Goal: Task Accomplishment & Management: Complete application form

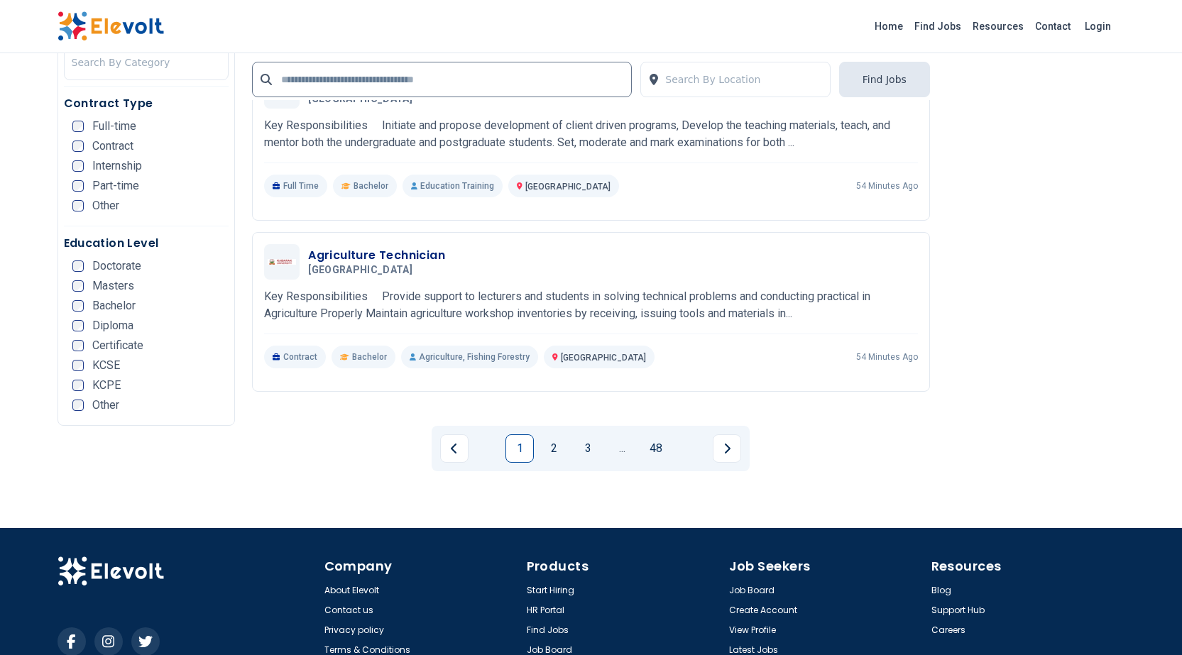
scroll to position [2707, 0]
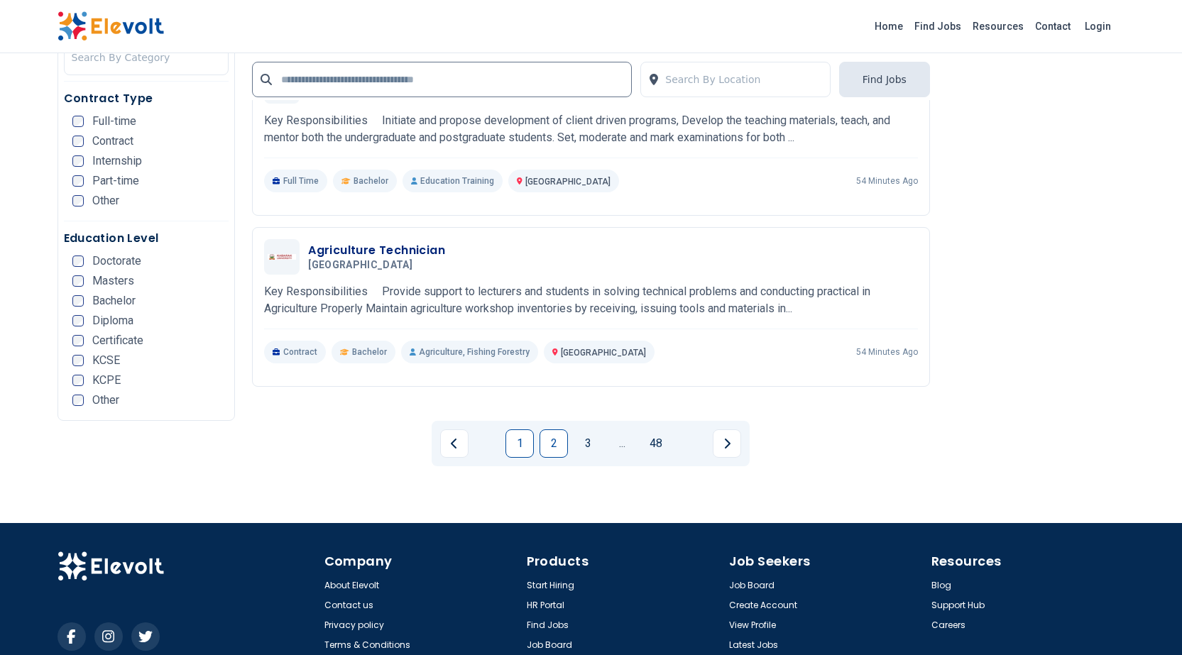
click at [555, 429] on link "2" at bounding box center [553, 443] width 28 height 28
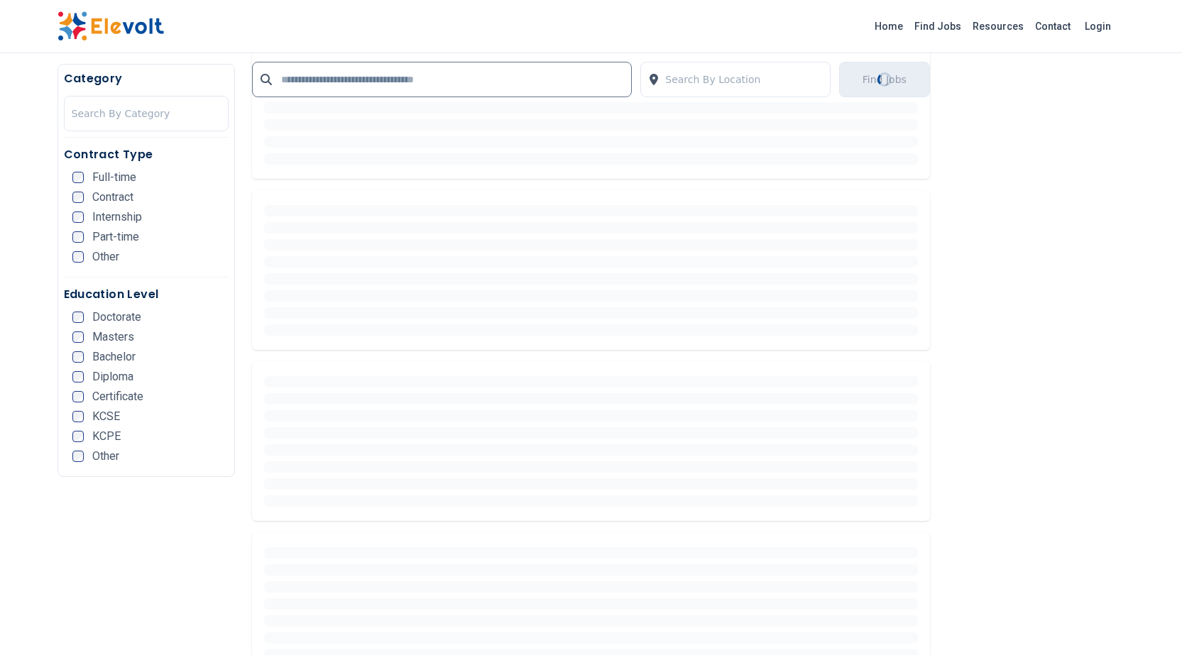
scroll to position [243, 0]
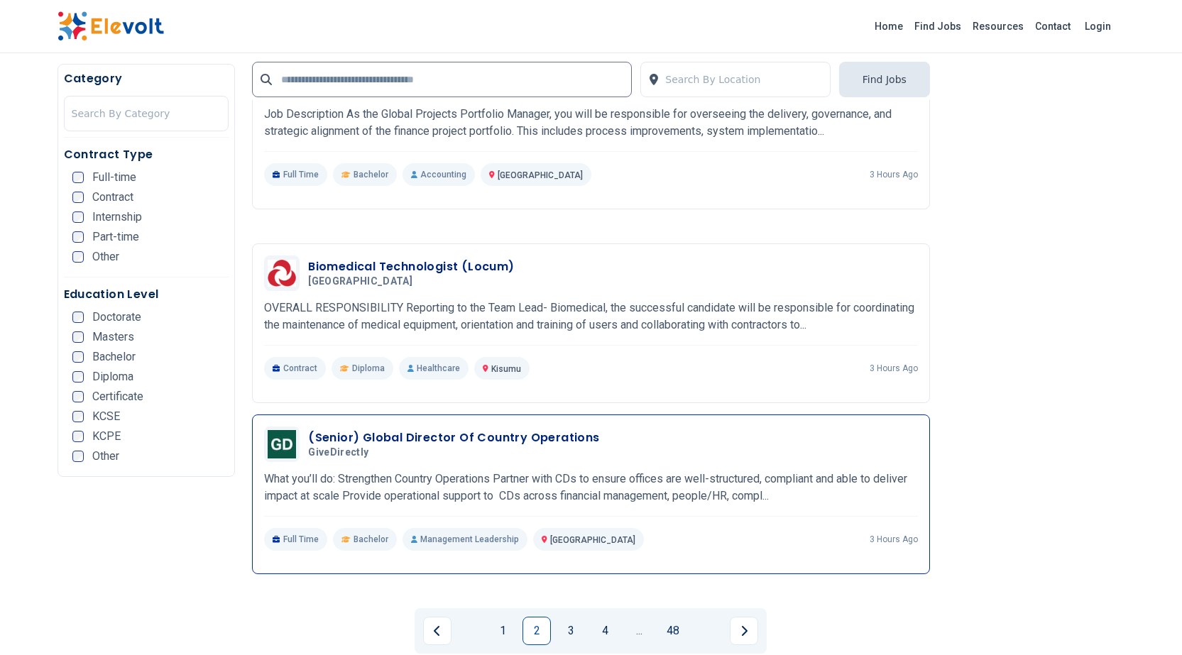
scroll to position [2555, 0]
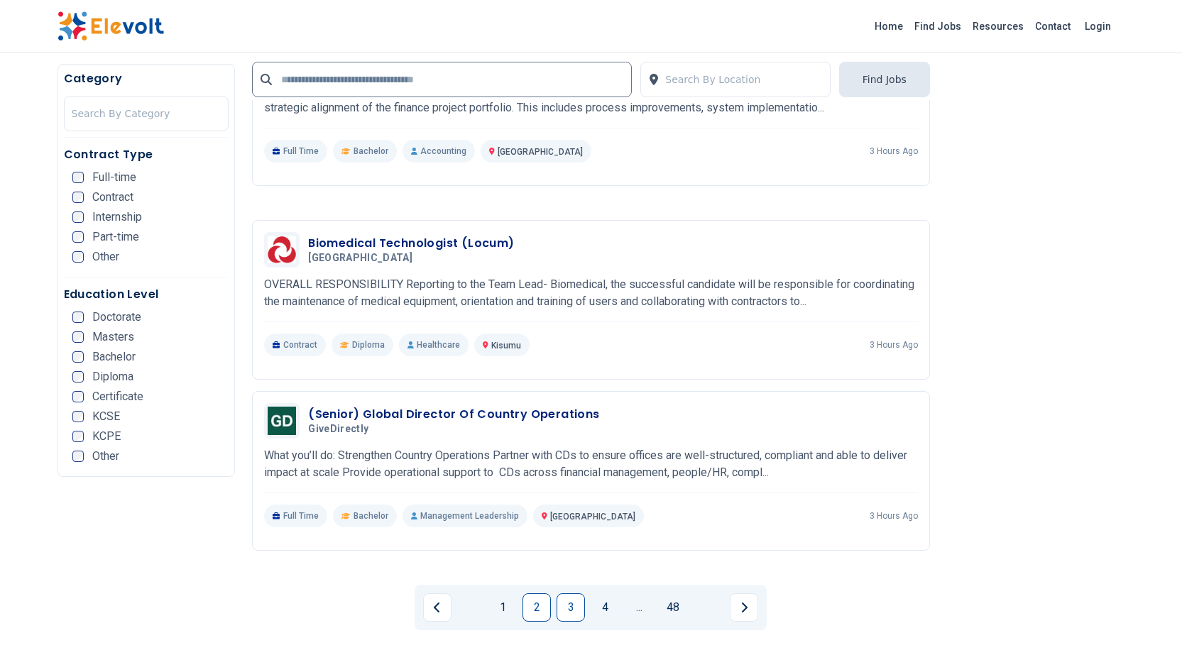
click at [567, 593] on link "3" at bounding box center [570, 607] width 28 height 28
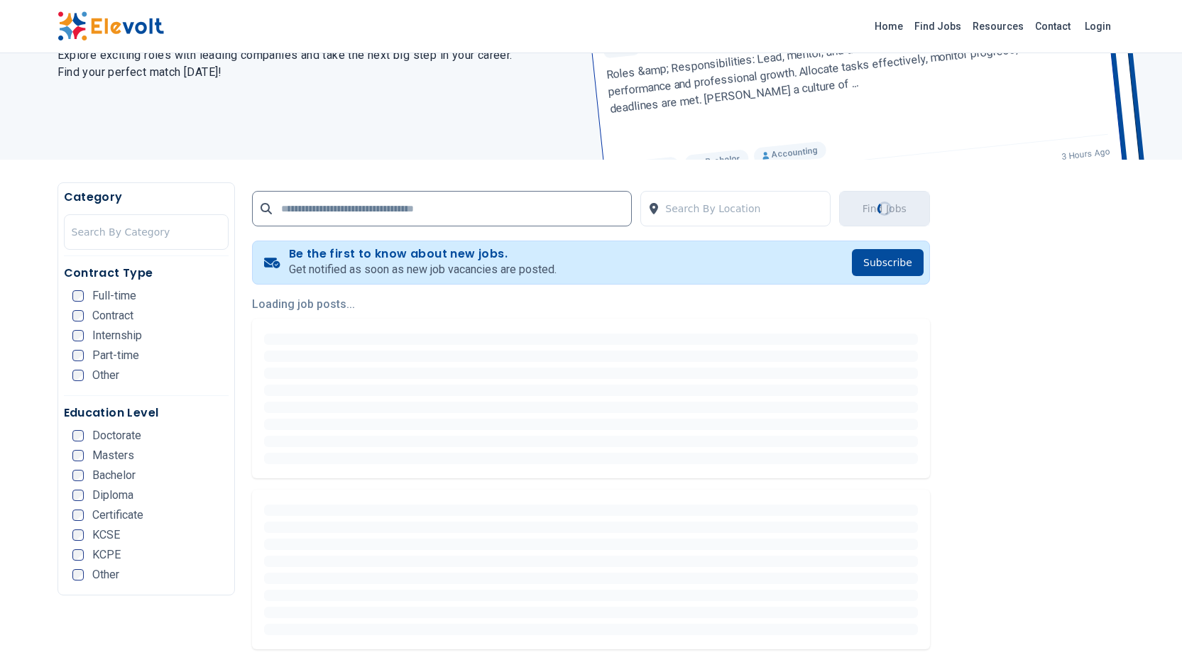
scroll to position [0, 0]
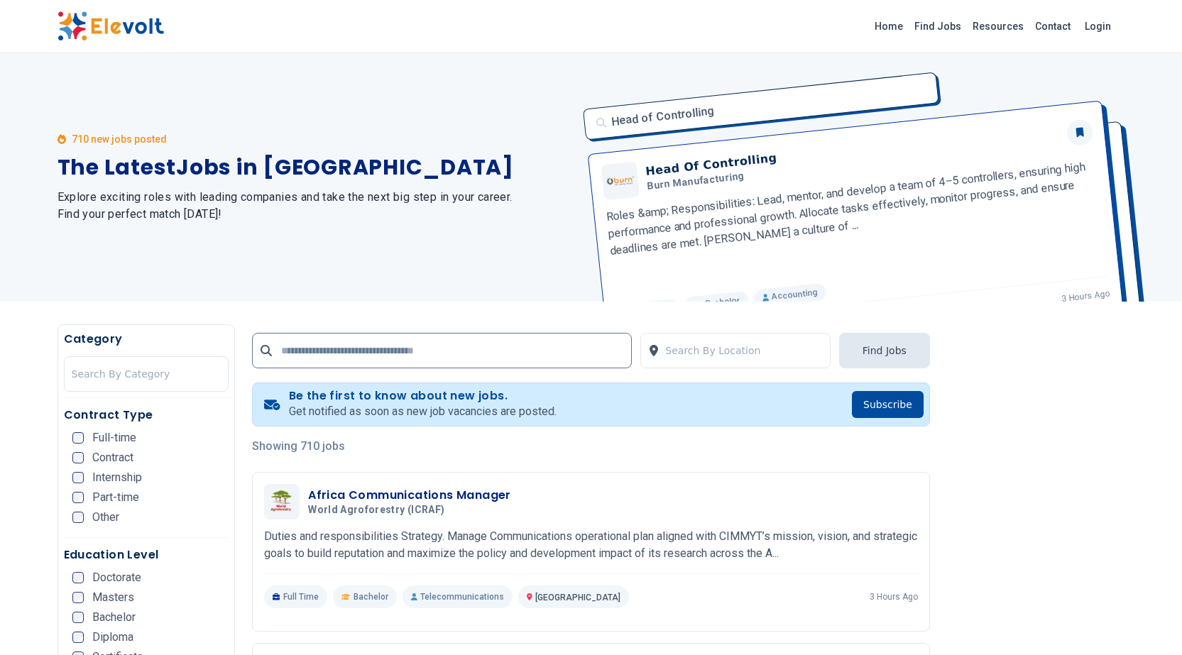
scroll to position [71, 0]
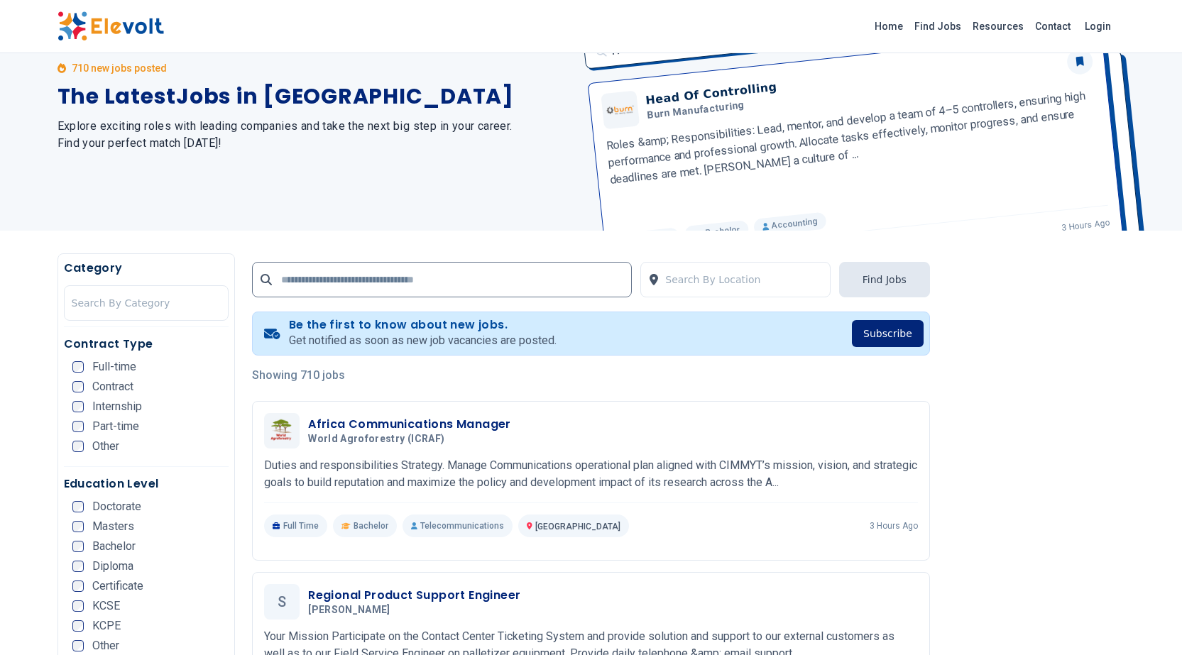
click at [879, 337] on button "Subscribe" at bounding box center [888, 333] width 72 height 27
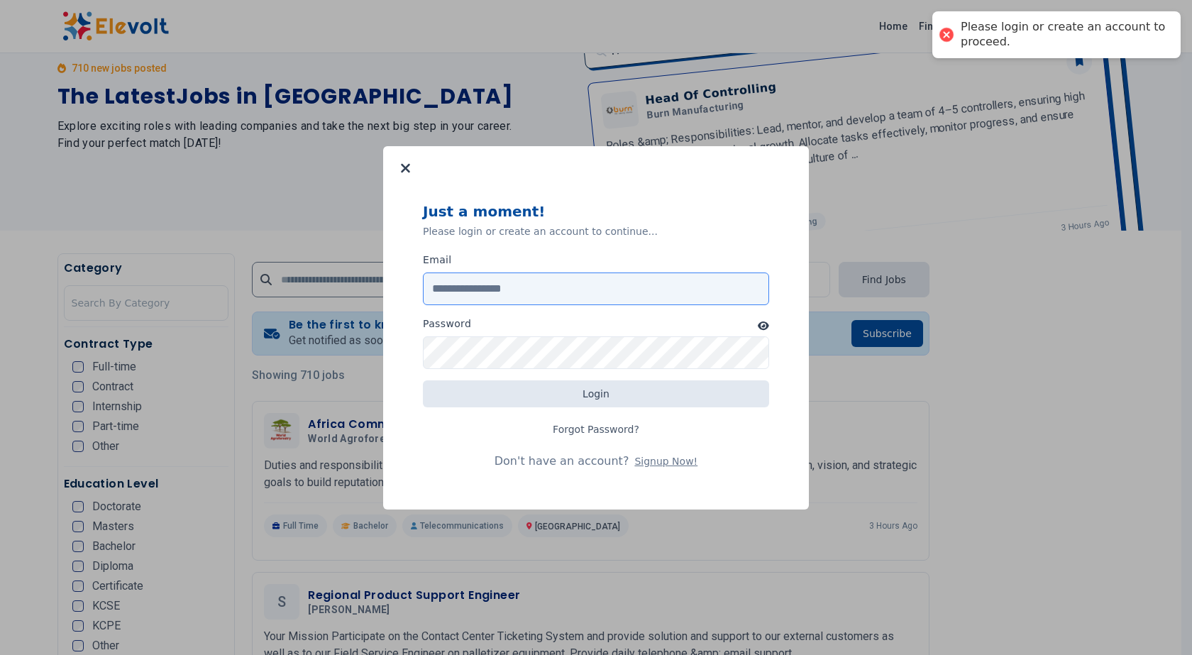
click at [543, 290] on input "Email" at bounding box center [596, 289] width 346 height 33
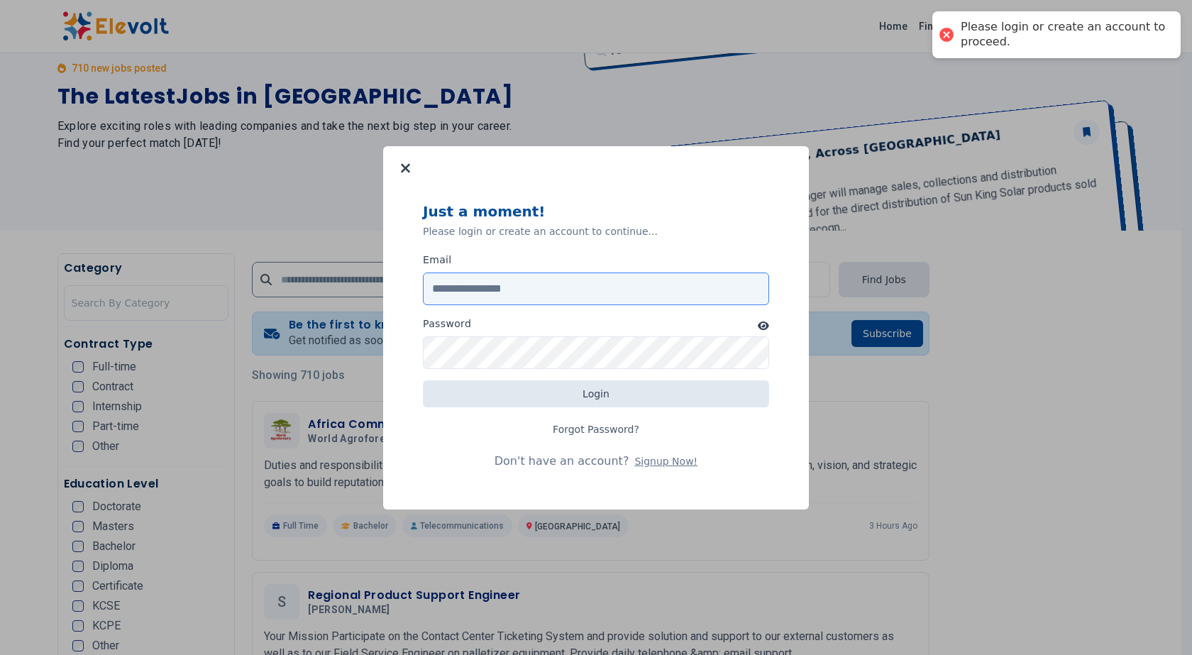
type input "**********"
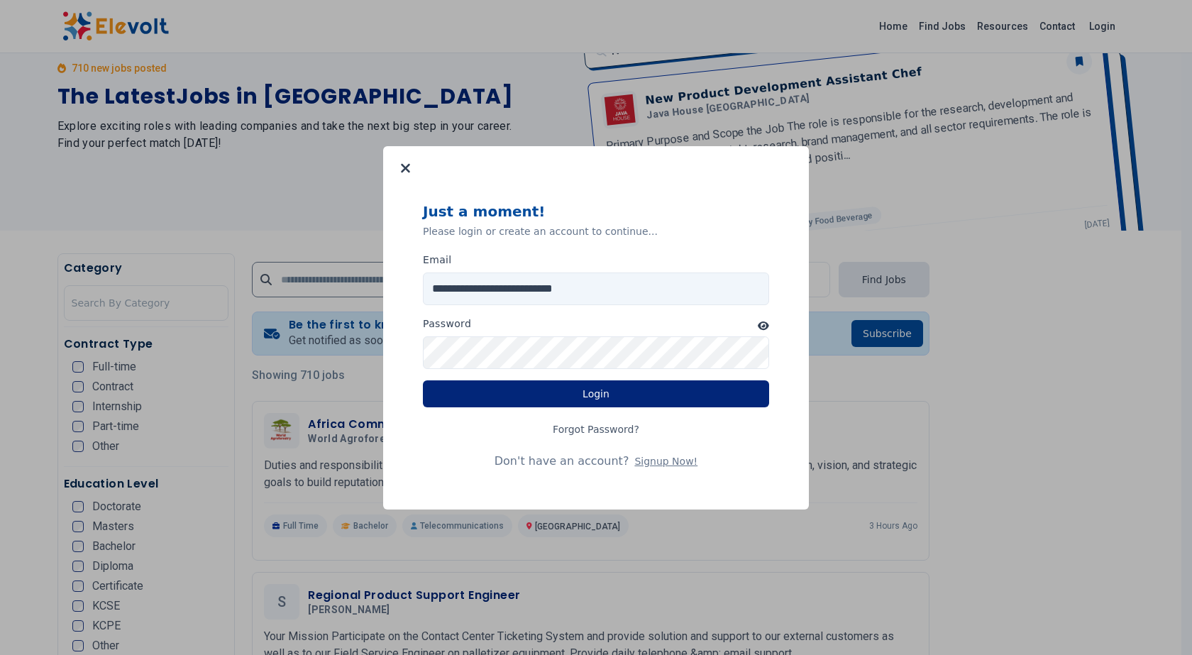
click at [637, 395] on button "Login" at bounding box center [596, 393] width 346 height 27
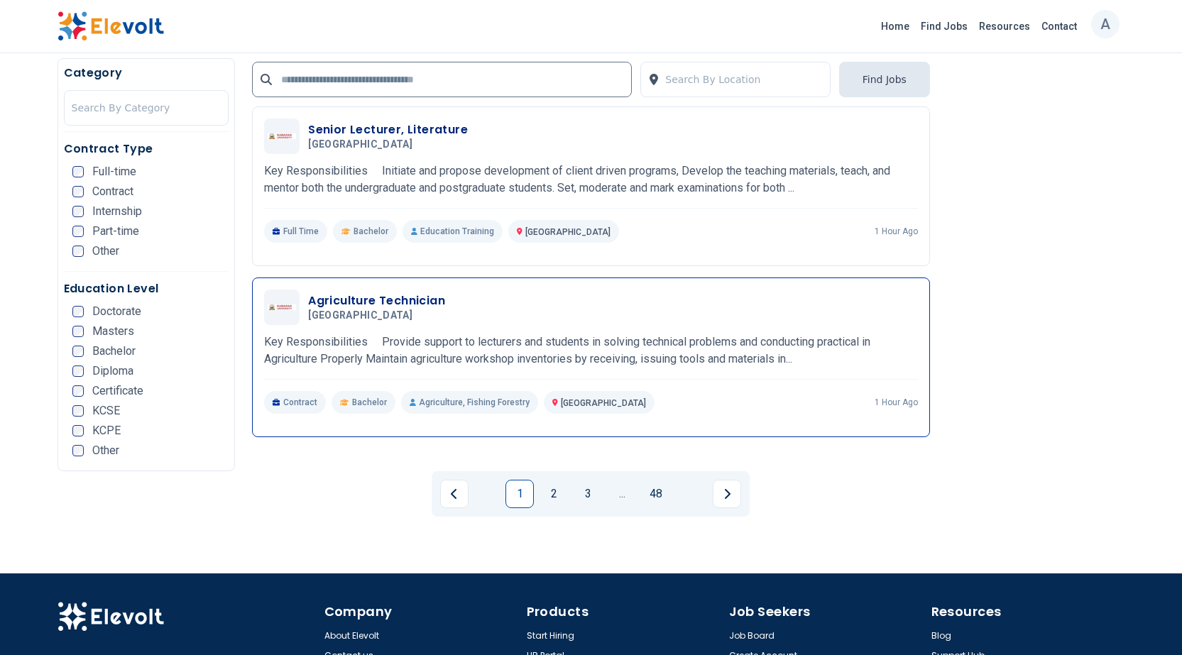
scroll to position [2707, 0]
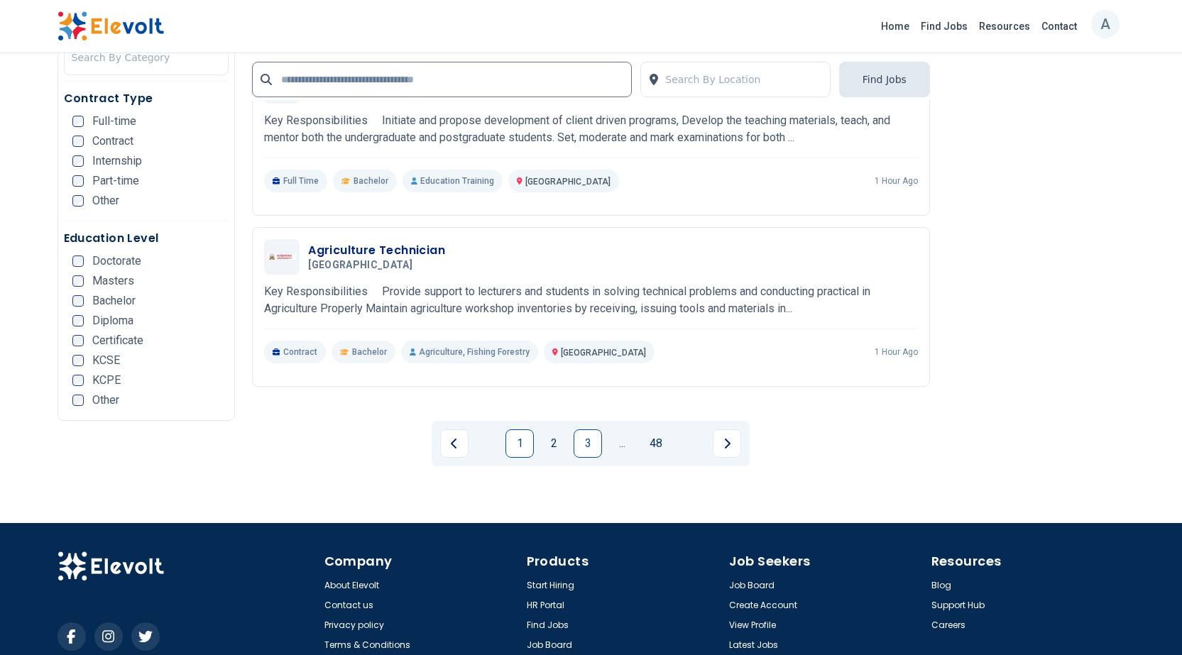
click at [583, 429] on link "3" at bounding box center [587, 443] width 28 height 28
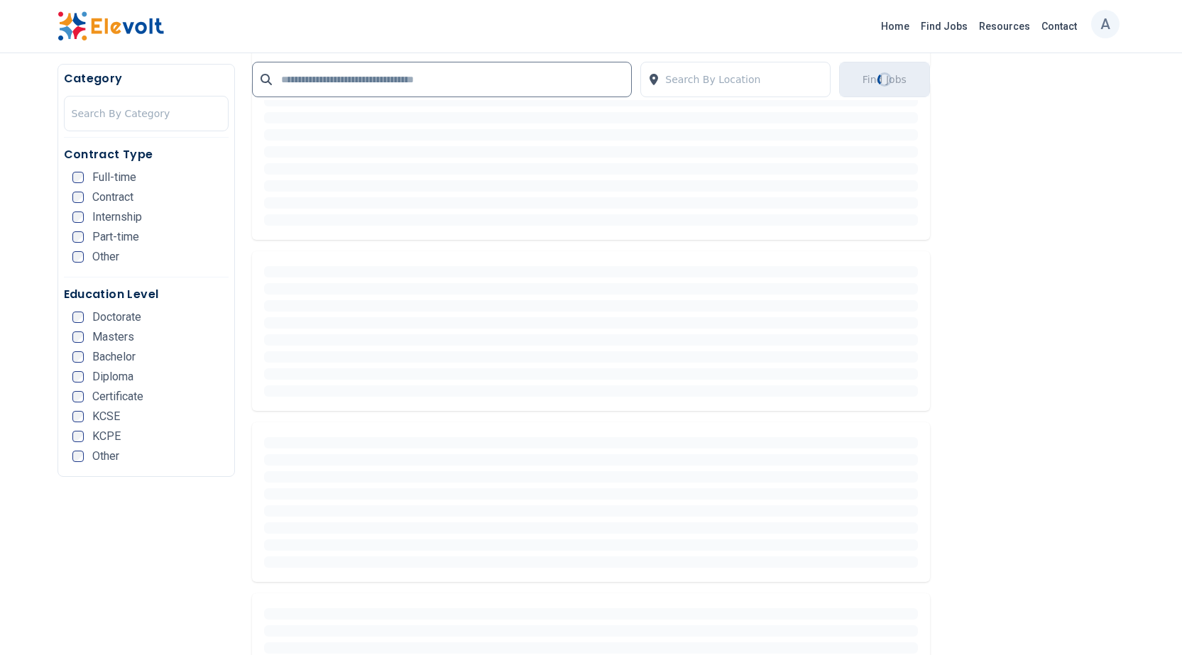
scroll to position [190, 0]
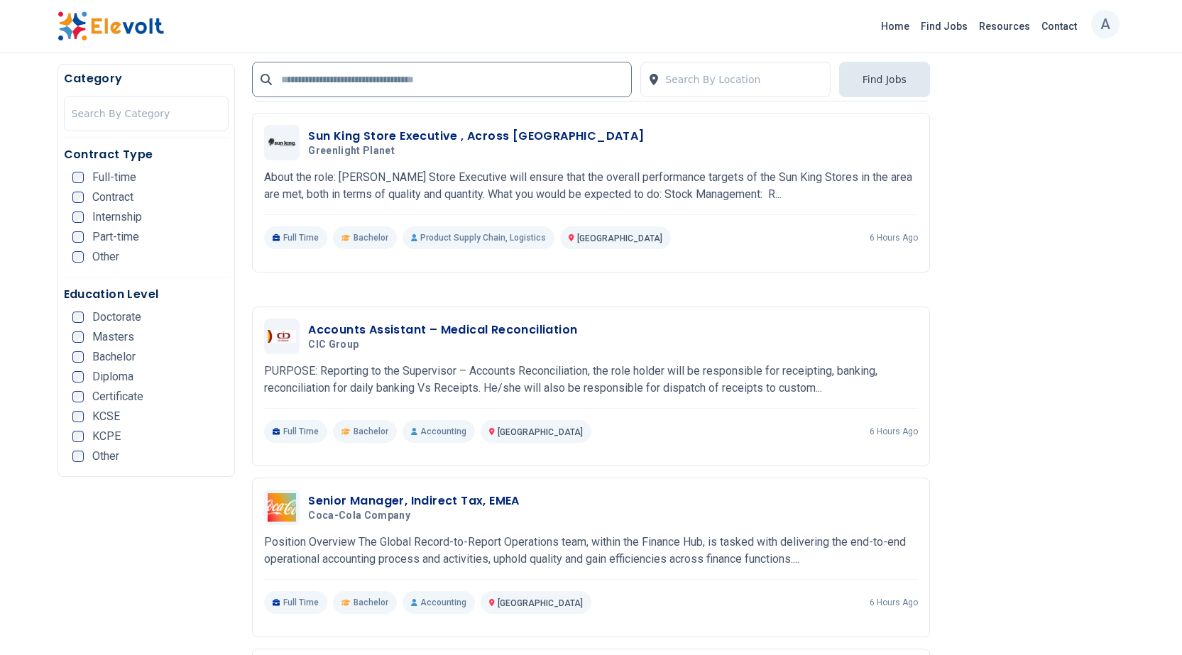
scroll to position [1774, 0]
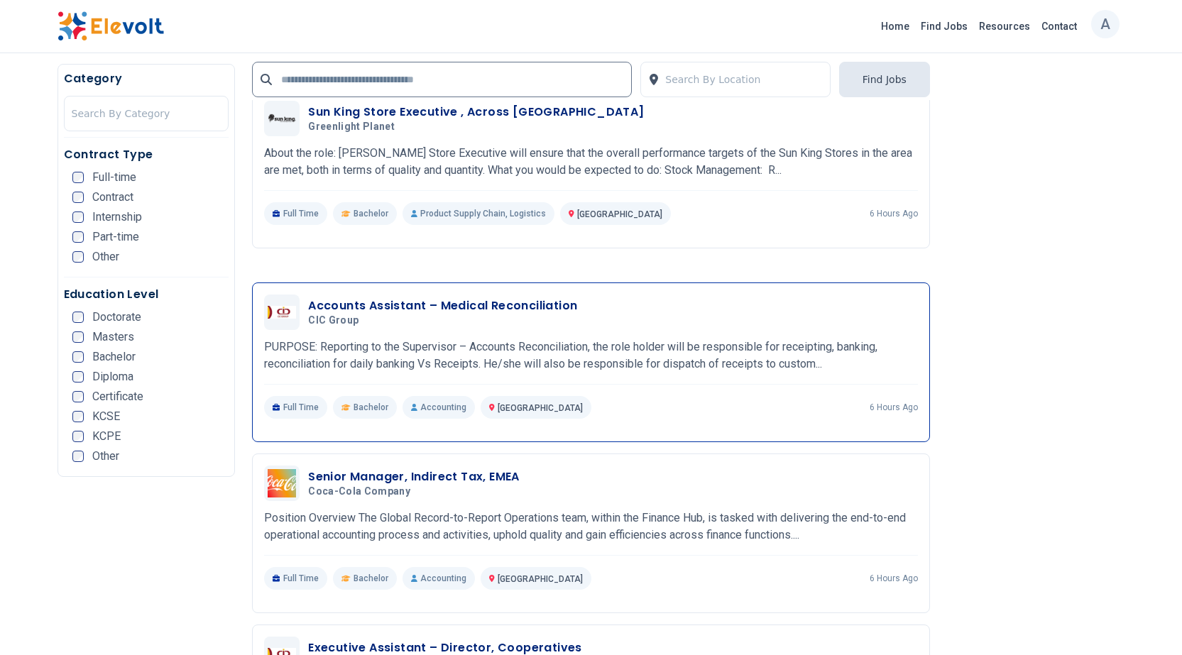
click at [342, 297] on h3 "Accounts Assistant – Medical Reconciliation" at bounding box center [442, 305] width 269 height 17
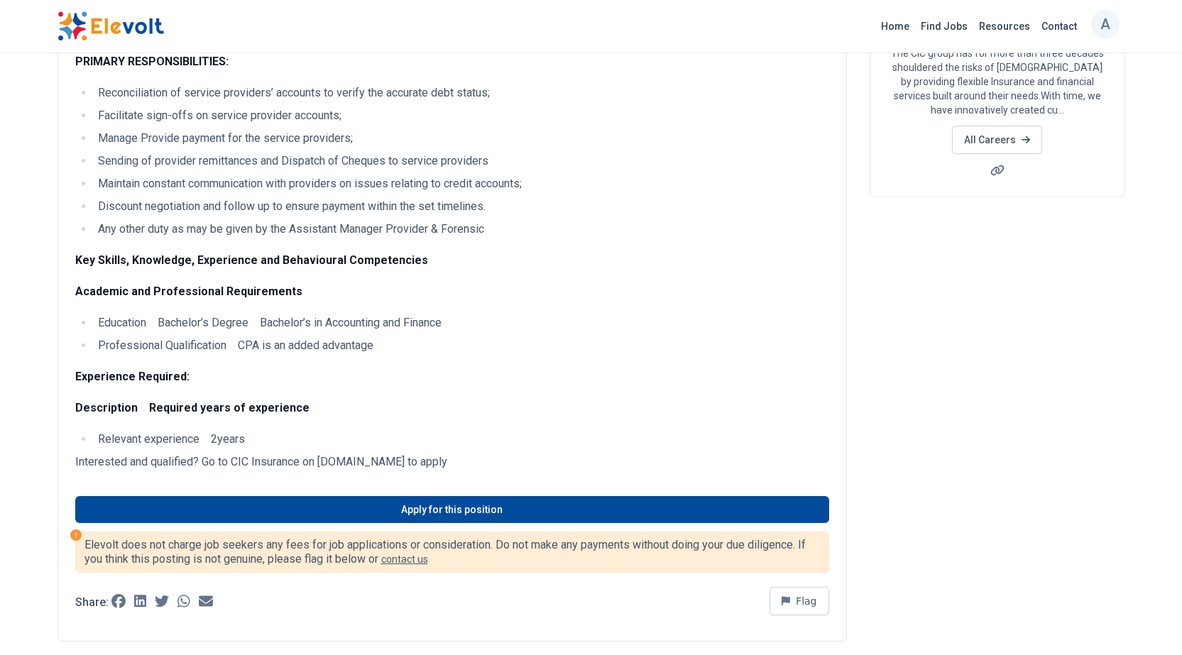
scroll to position [213, 0]
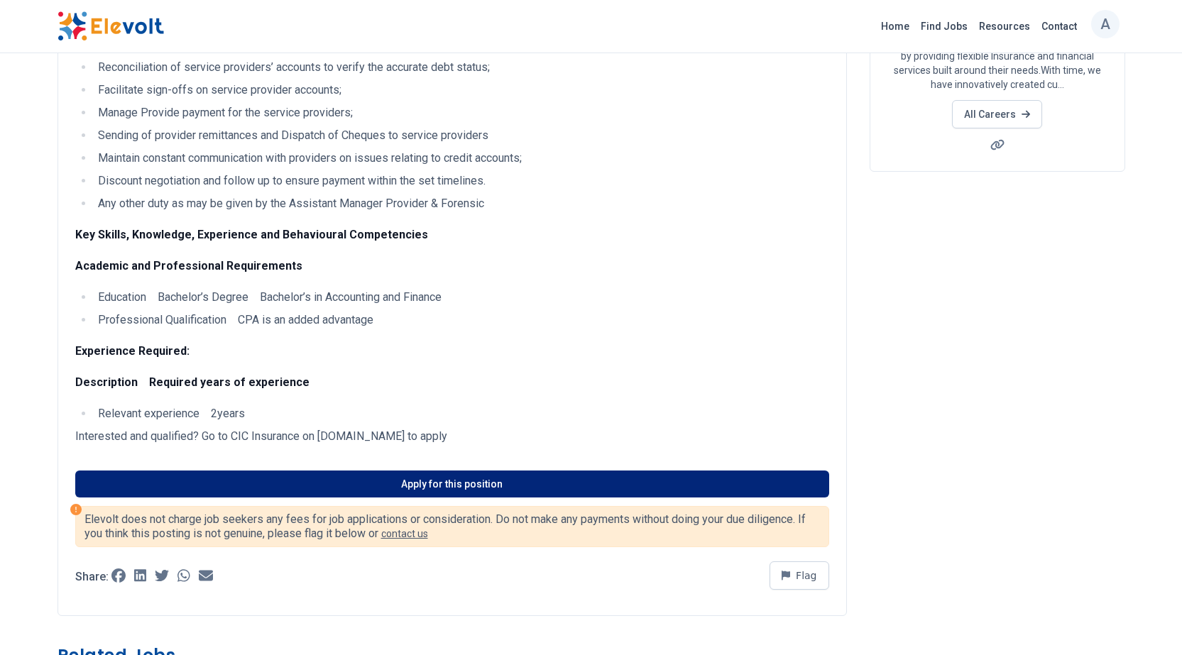
click at [432, 479] on link "Apply for this position" at bounding box center [452, 484] width 754 height 27
